Goal: Find specific page/section: Find specific page/section

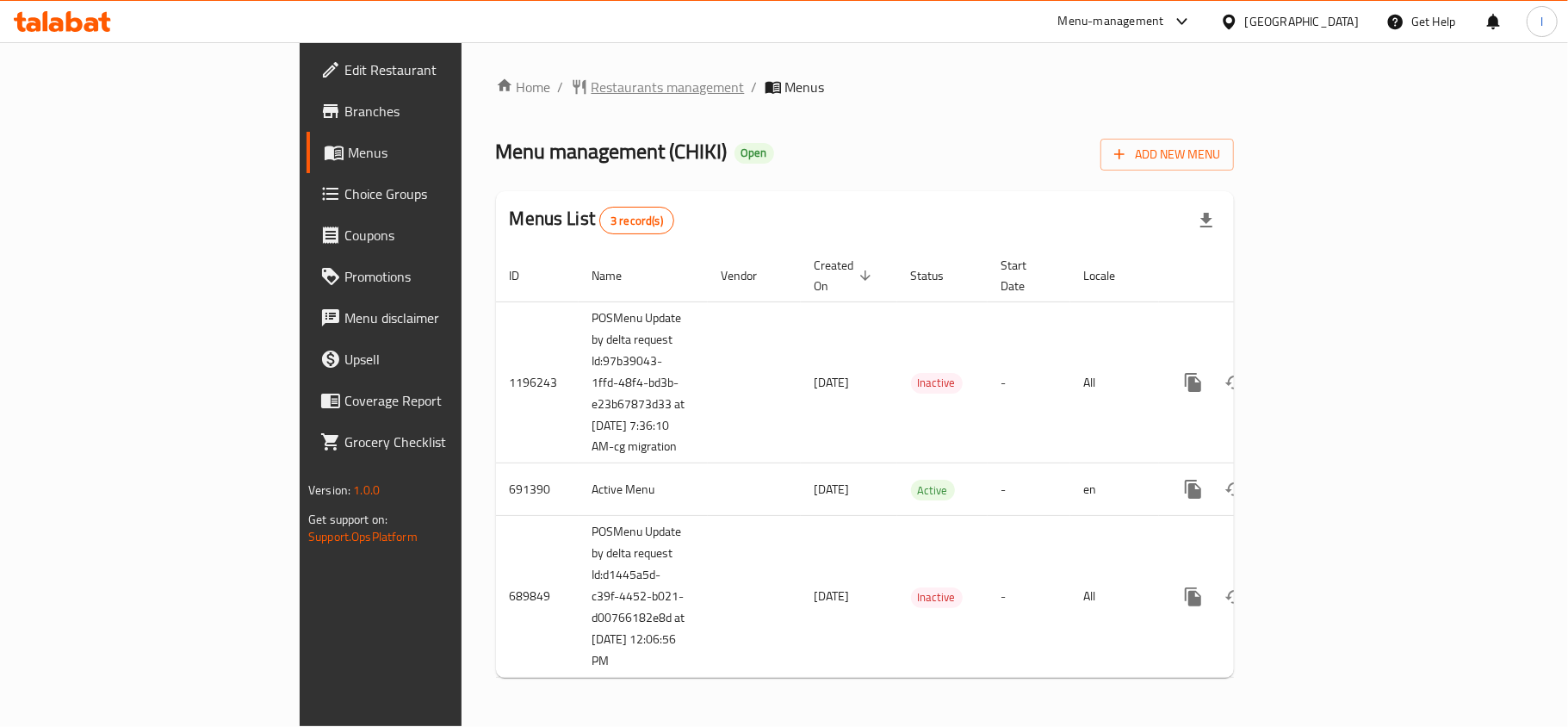
click at [592, 90] on span "Restaurants management" at bounding box center [668, 87] width 153 height 20
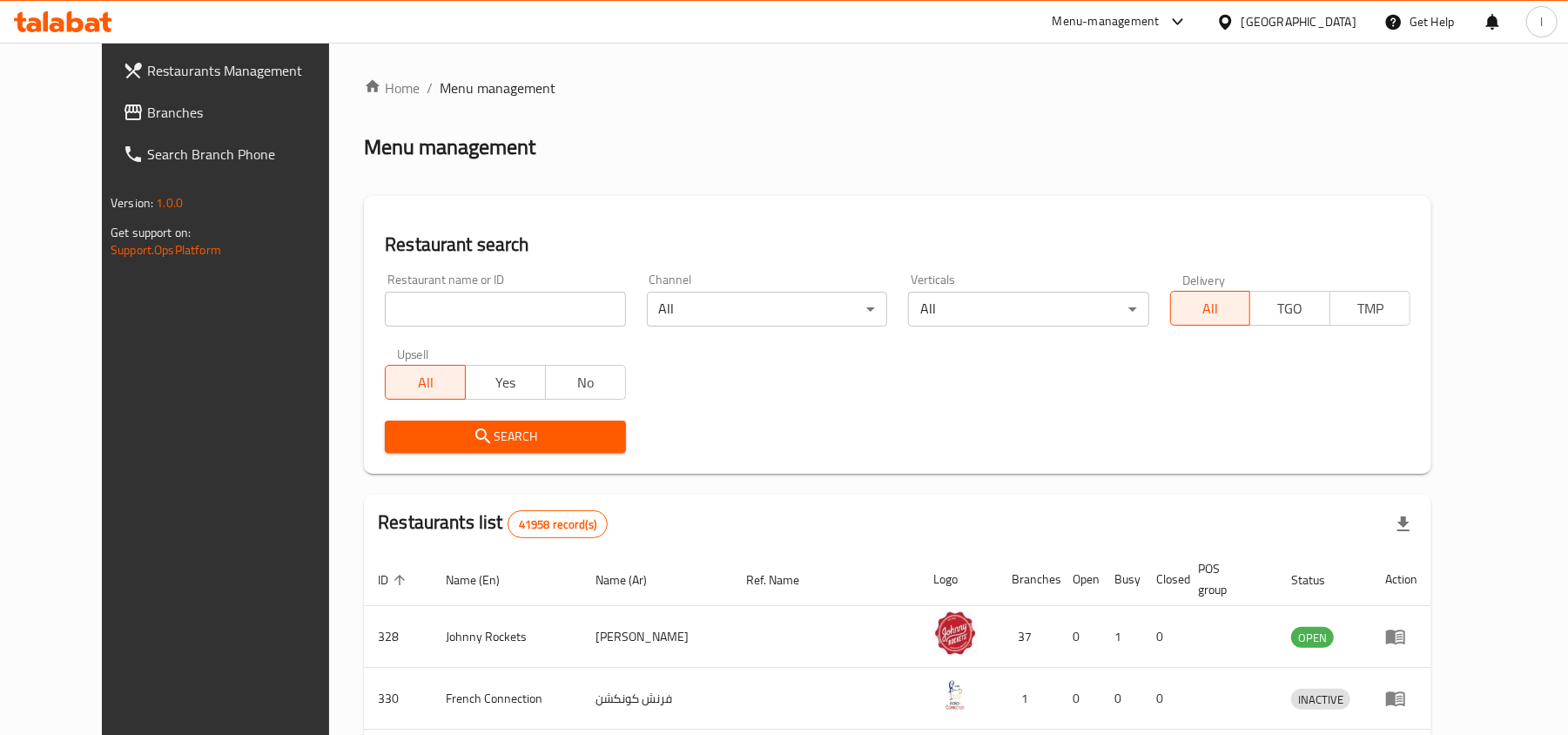
click at [440, 318] on input "search" at bounding box center [505, 309] width 241 height 34
paste input "631509"
type input "631509"
click at [443, 424] on button "Search" at bounding box center [505, 436] width 241 height 32
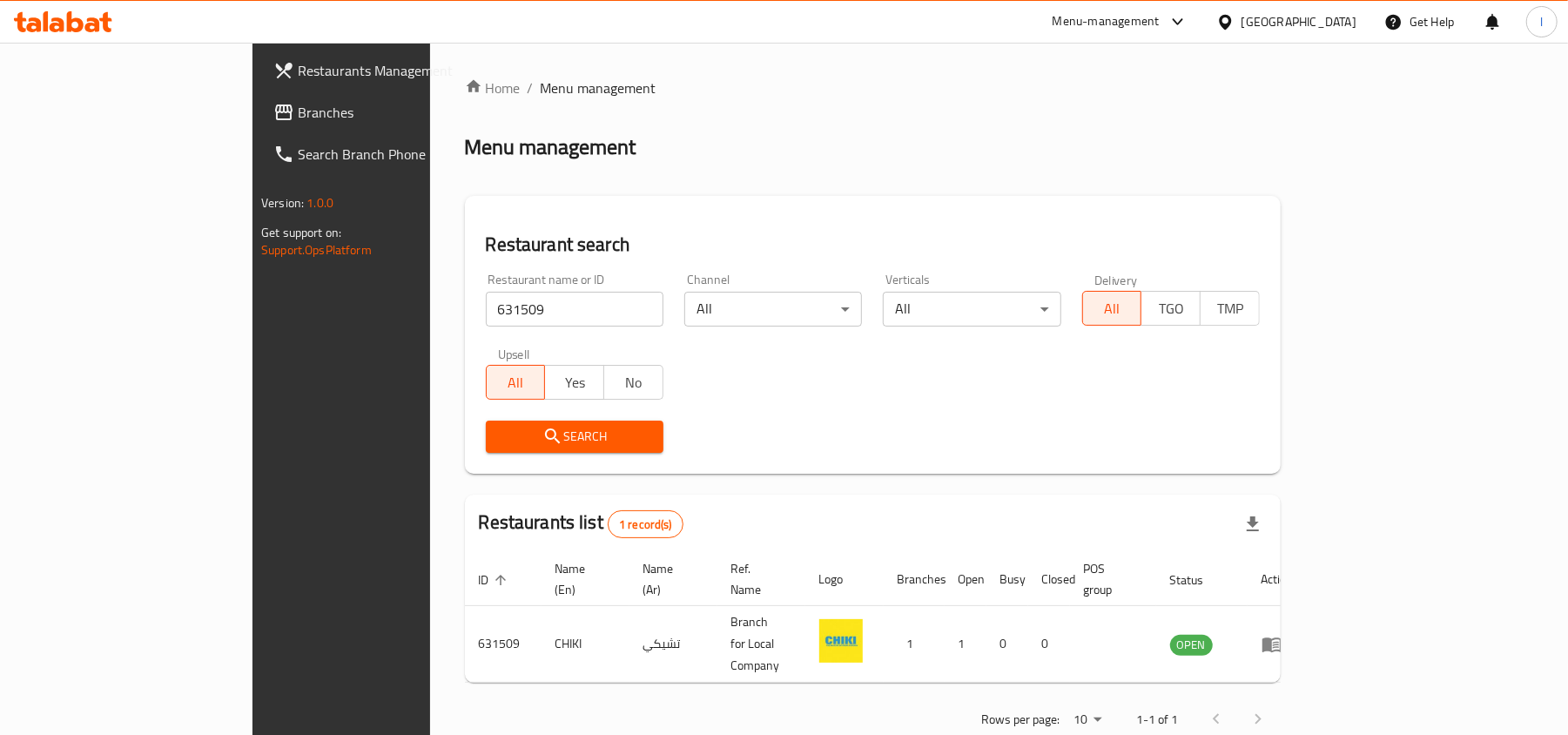
scroll to position [9, 0]
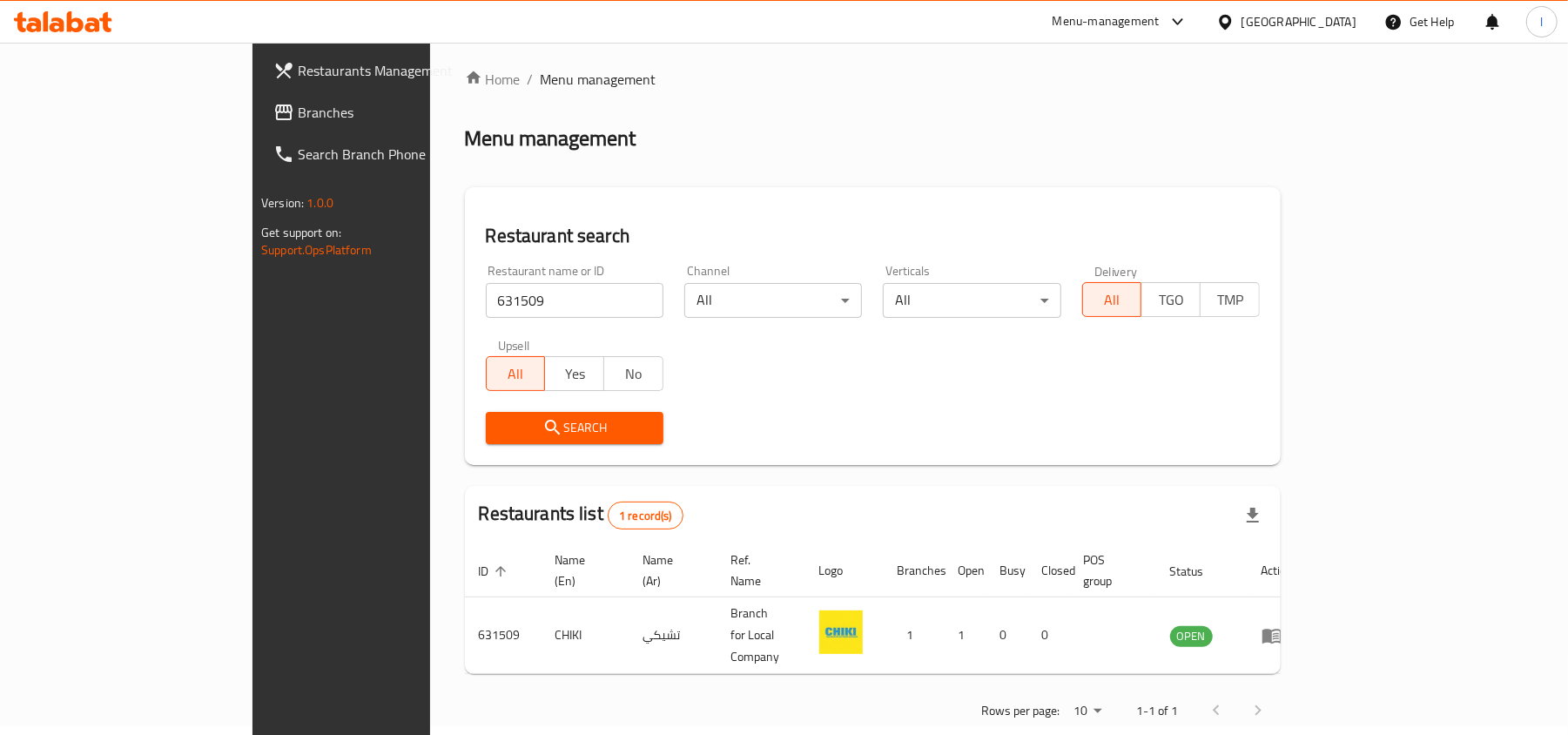
click at [252, 368] on div "Restaurants Management Branches Search Branch Phone Version: 1.0.0 Get support …" at bounding box center [383, 410] width 262 height 735
click at [1248, 26] on div "[GEOGRAPHIC_DATA]" at bounding box center [1299, 22] width 115 height 20
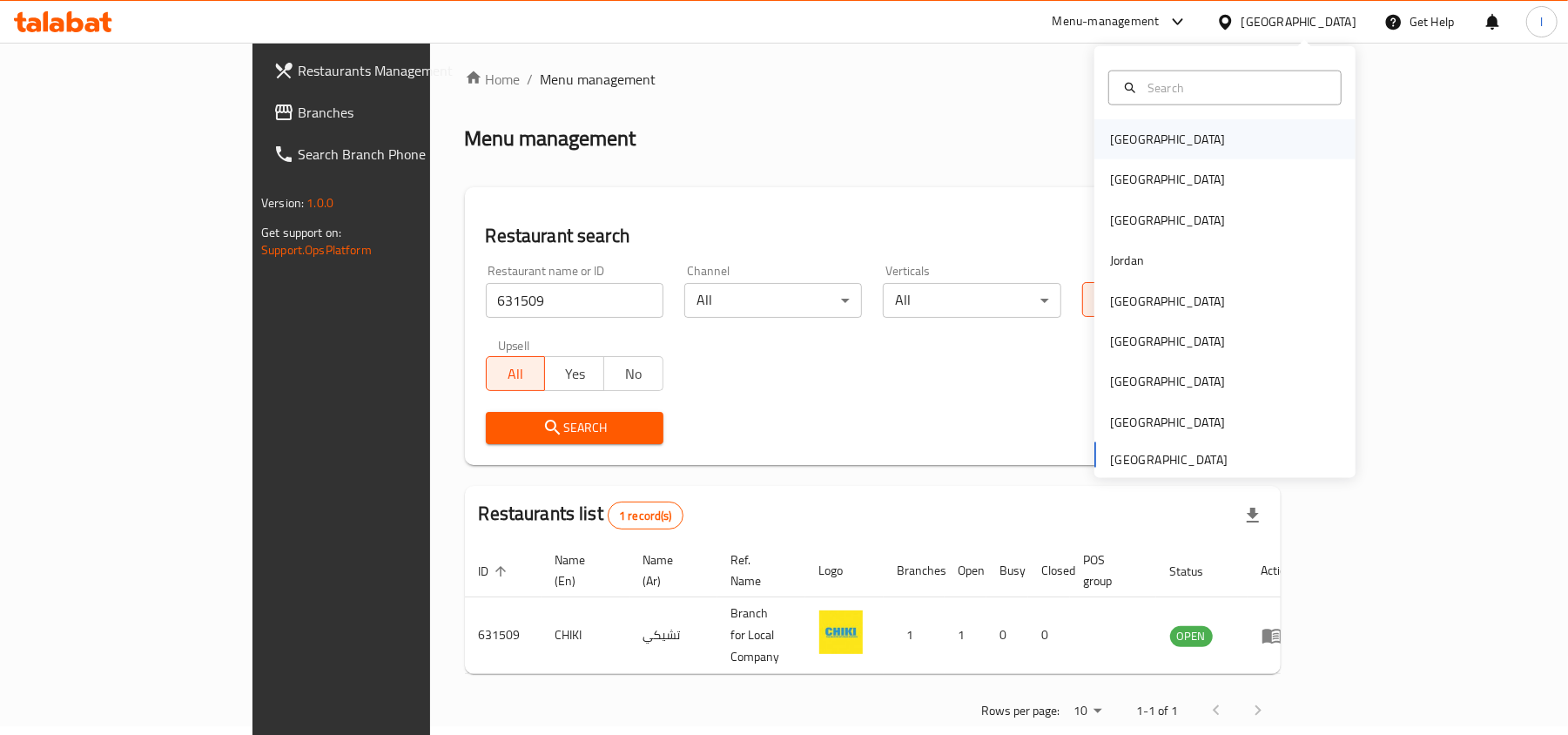
click at [1131, 130] on div "[GEOGRAPHIC_DATA]" at bounding box center [1167, 140] width 115 height 20
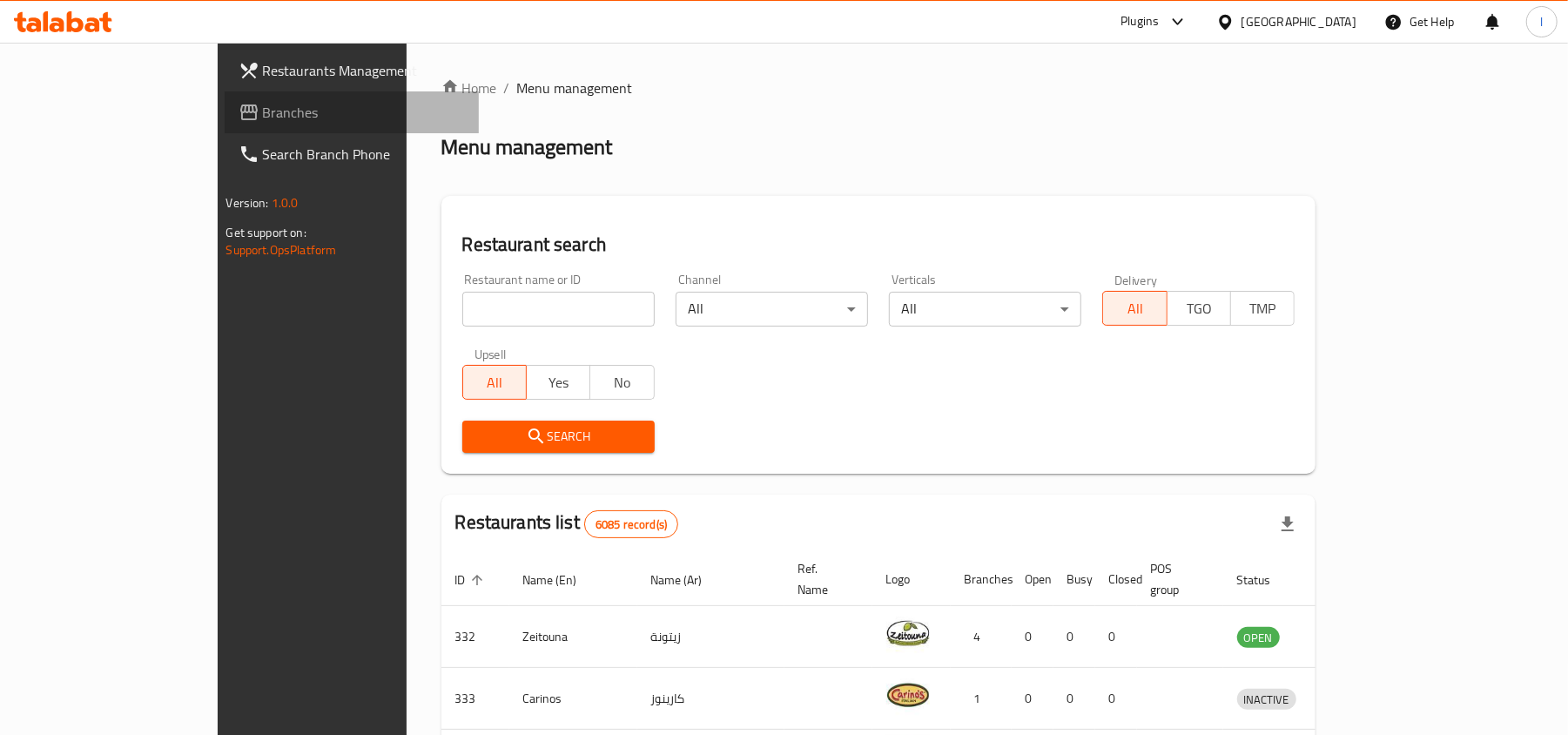
click at [263, 106] on span "Branches" at bounding box center [364, 112] width 203 height 21
